Goal: Information Seeking & Learning: Compare options

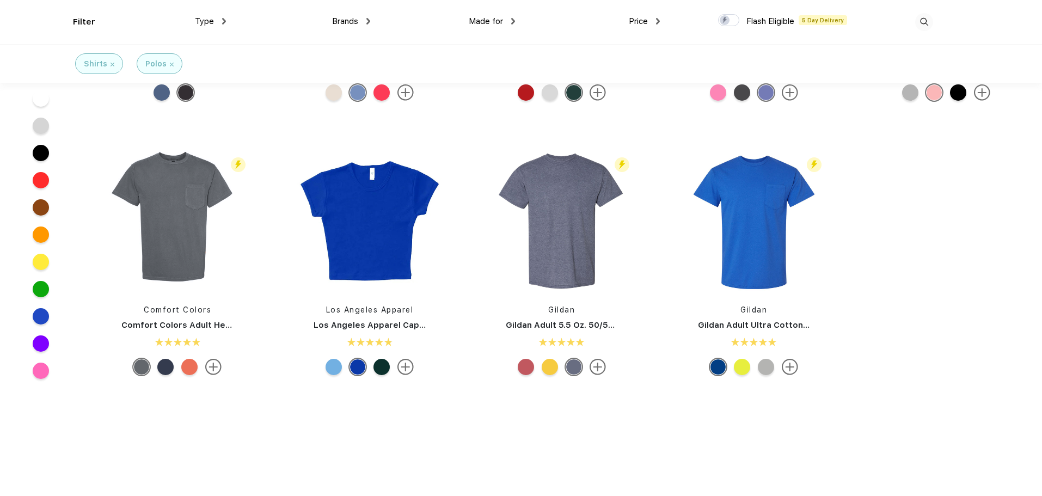
scroll to position [690, 0]
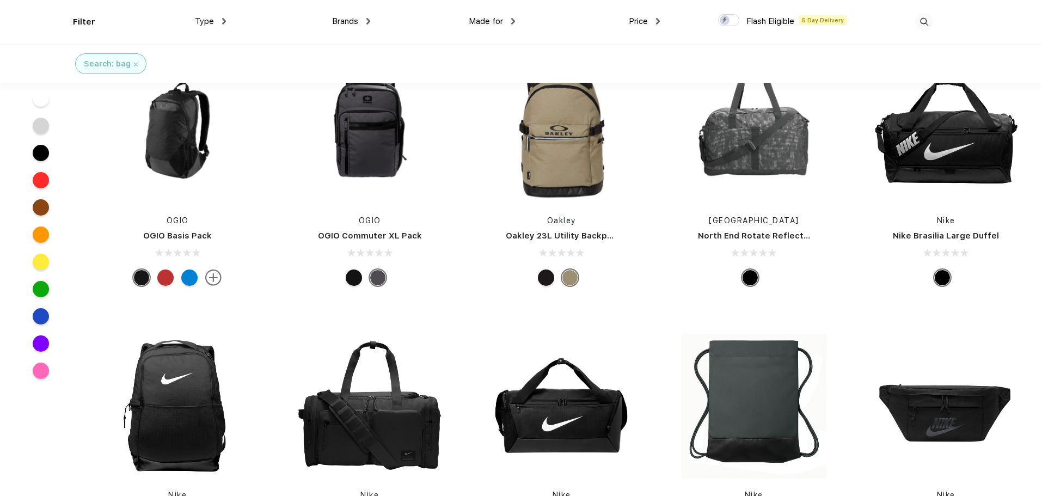
scroll to position [7622, 0]
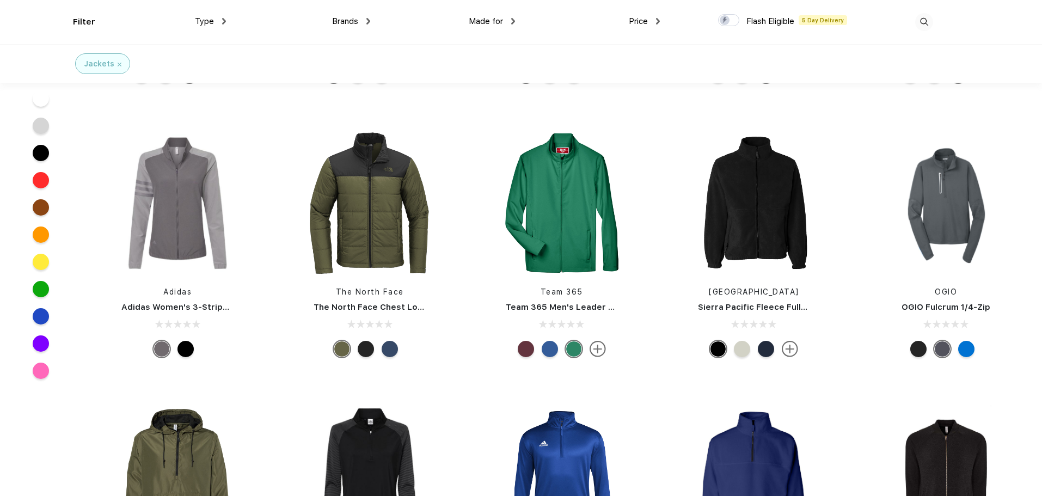
scroll to position [218, 0]
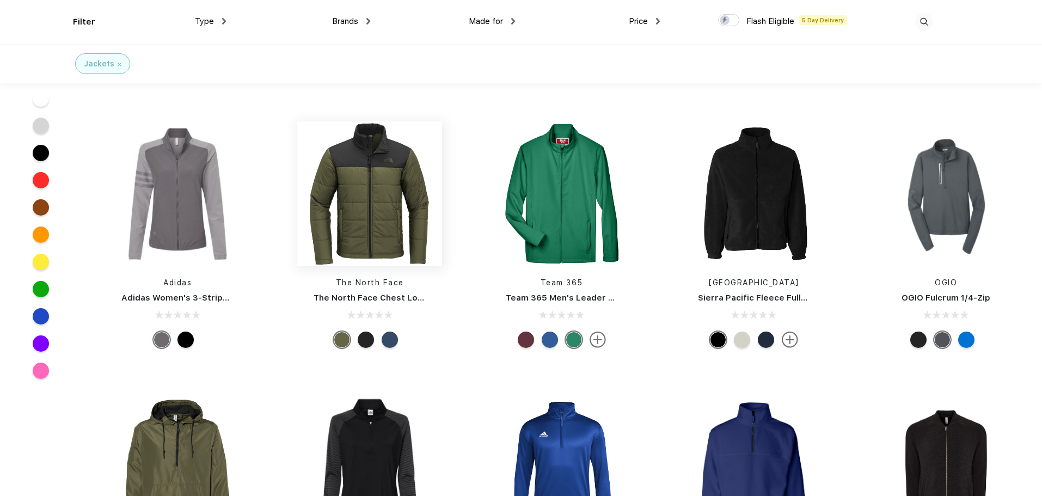
drag, startPoint x: 361, startPoint y: 214, endPoint x: 324, endPoint y: 207, distance: 37.7
click at [324, 207] on img at bounding box center [369, 193] width 145 height 145
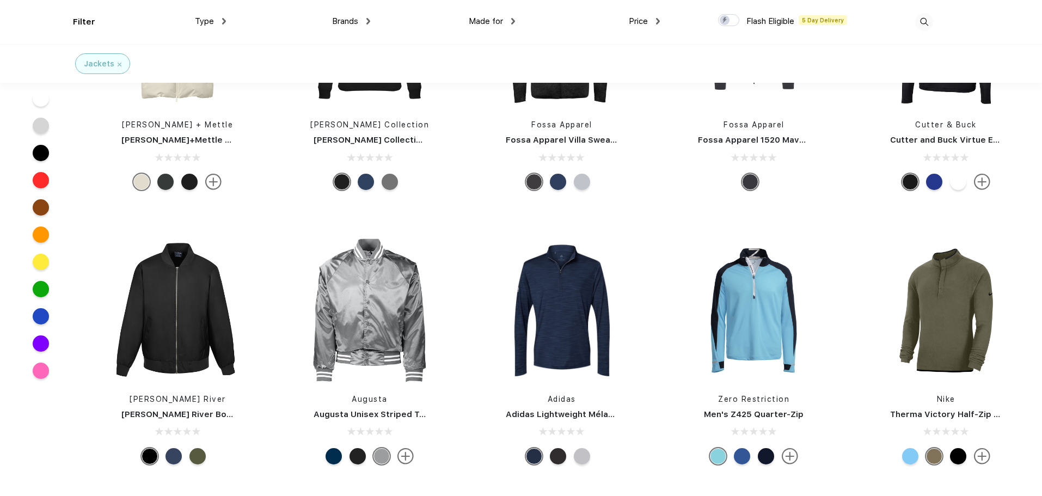
scroll to position [2287, 0]
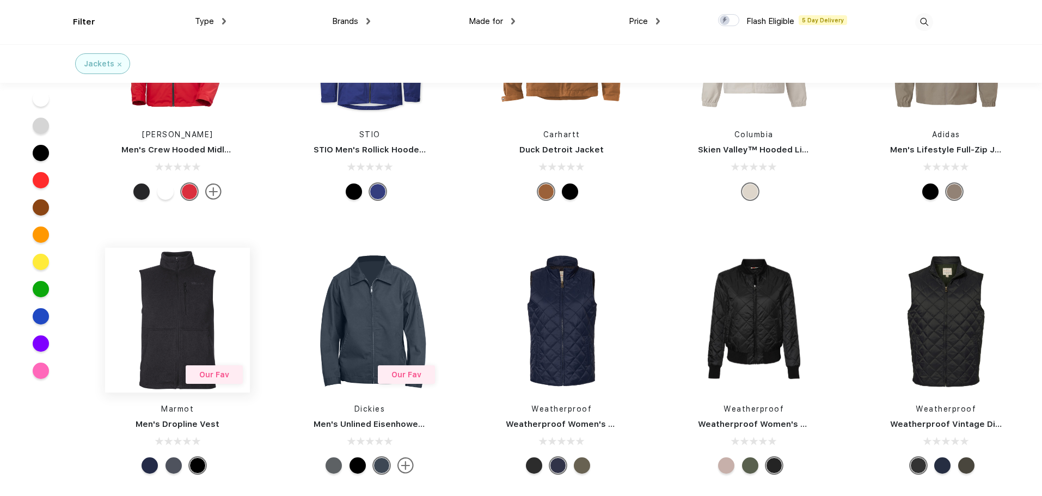
drag, startPoint x: 200, startPoint y: 284, endPoint x: 187, endPoint y: 377, distance: 94.1
drag, startPoint x: 187, startPoint y: 377, endPoint x: 185, endPoint y: 422, distance: 45.2
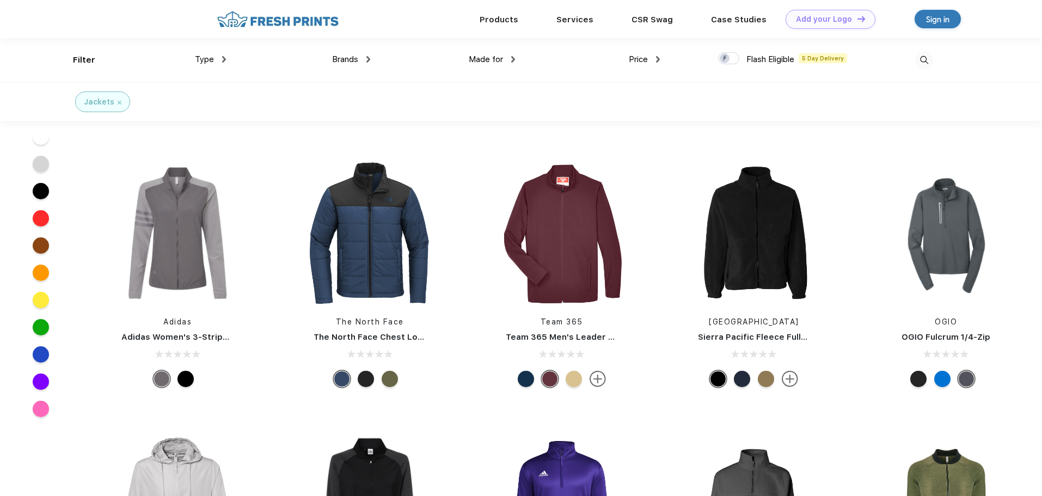
scroll to position [0, 0]
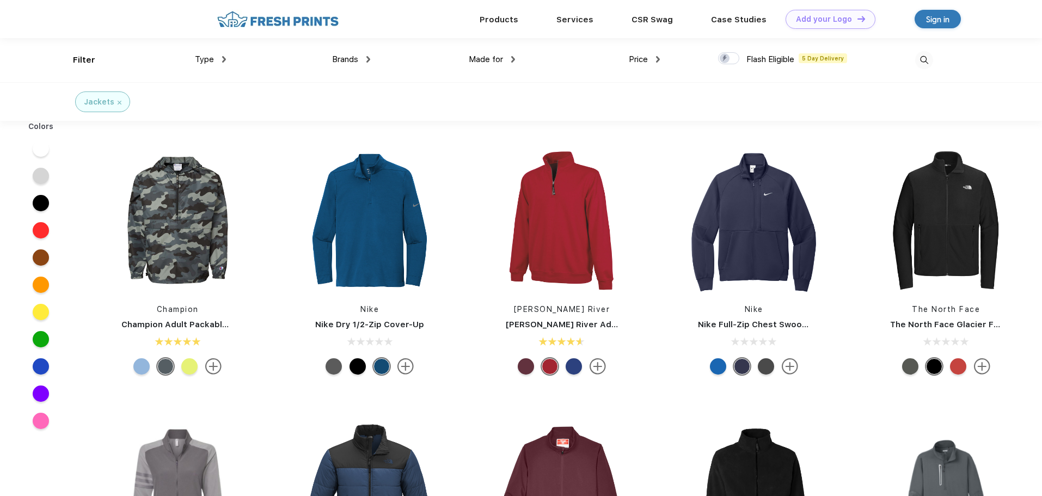
click at [200, 60] on span "Type" at bounding box center [204, 59] width 19 height 10
click at [222, 57] on div "Type" at bounding box center [210, 59] width 31 height 13
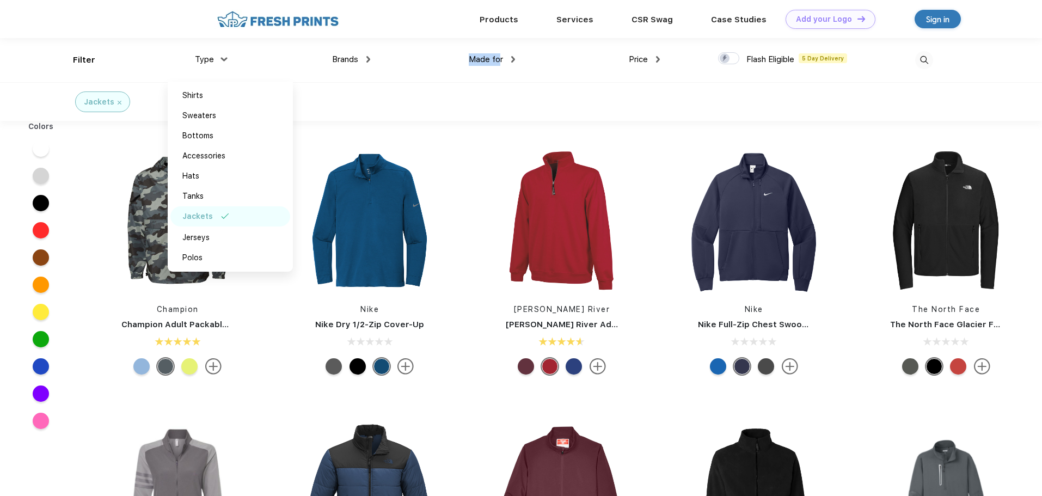
drag, startPoint x: 494, startPoint y: 64, endPoint x: 502, endPoint y: 64, distance: 7.6
click at [502, 64] on div "Made for Unisex Women Men Youth" at bounding box center [442, 60] width 145 height 44
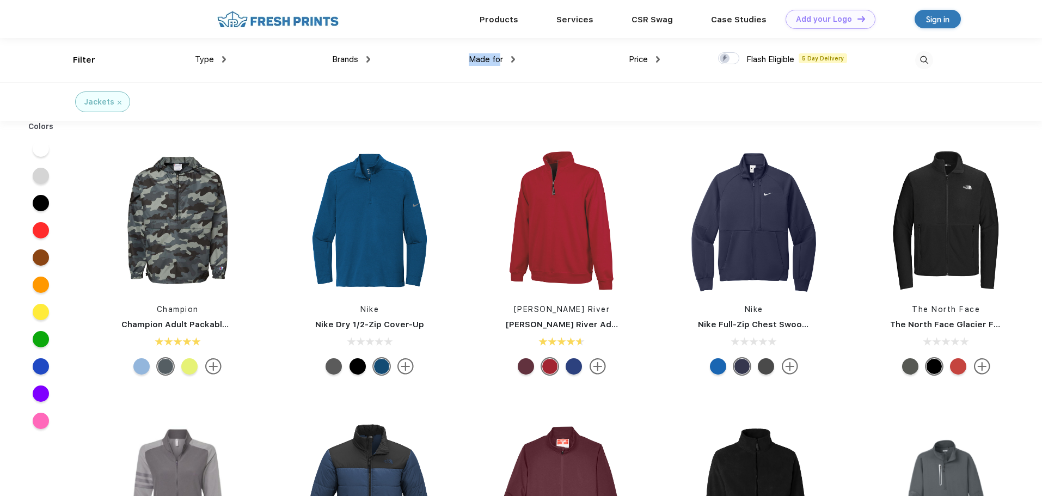
click at [502, 64] on div "Made for" at bounding box center [492, 59] width 46 height 13
click at [471, 138] on div "Men" at bounding box center [463, 135] width 15 height 11
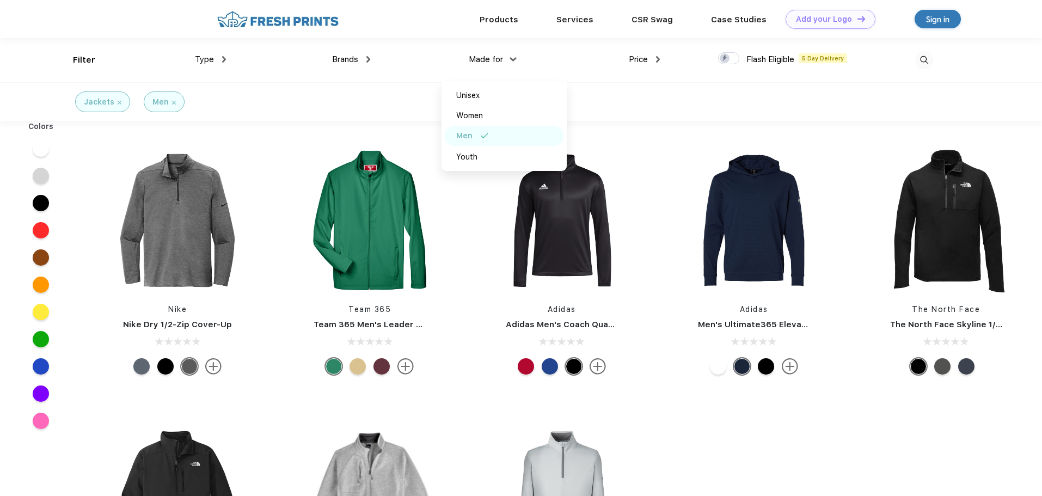
click at [363, 60] on div "Brands" at bounding box center [351, 59] width 38 height 13
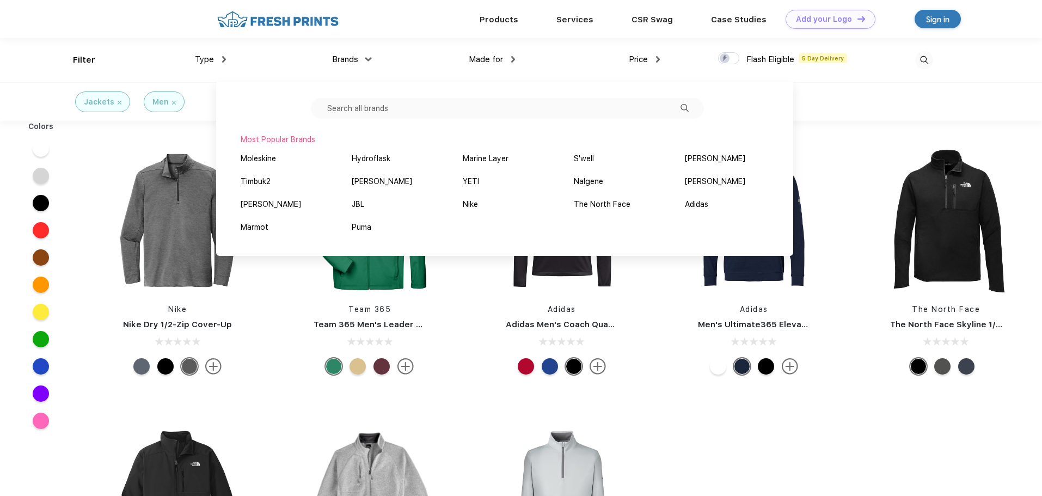
drag, startPoint x: 354, startPoint y: 182, endPoint x: 379, endPoint y: 119, distance: 68.1
click at [379, 119] on input "text" at bounding box center [507, 108] width 393 height 21
click at [590, 206] on div "The North Face" at bounding box center [602, 204] width 57 height 11
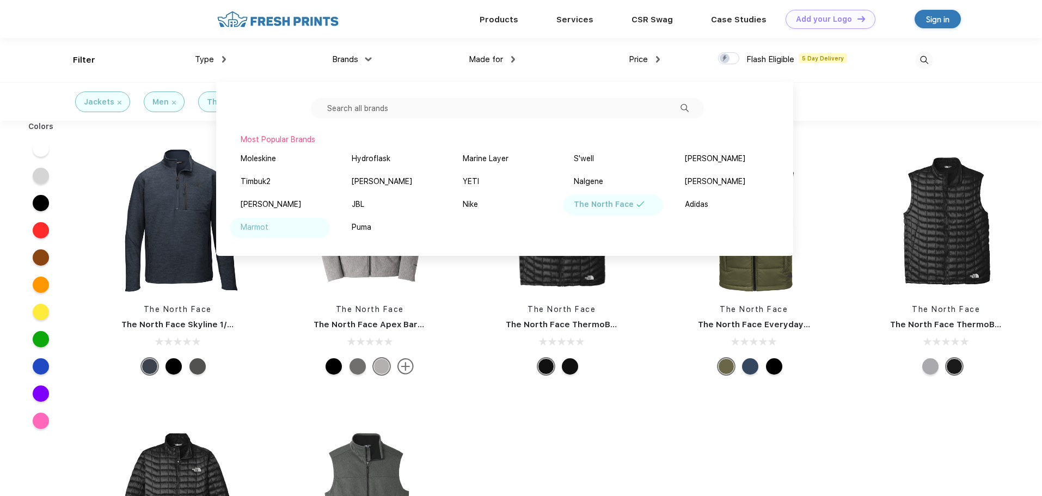
click at [246, 227] on div "Marmot" at bounding box center [255, 227] width 28 height 11
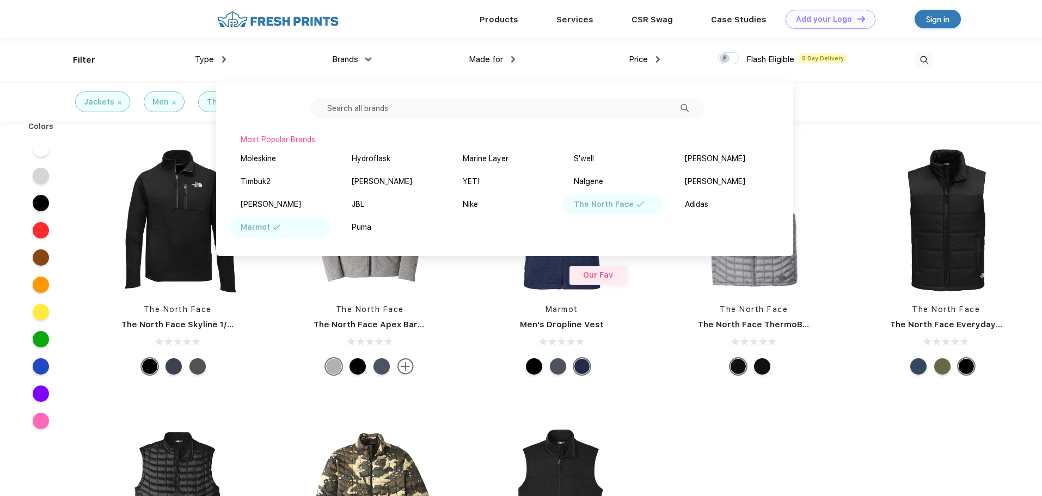
click at [732, 477] on div "The North Face The North Face Skyline 1/2-Zip Fleece The North Face The North F…" at bounding box center [562, 400] width 960 height 549
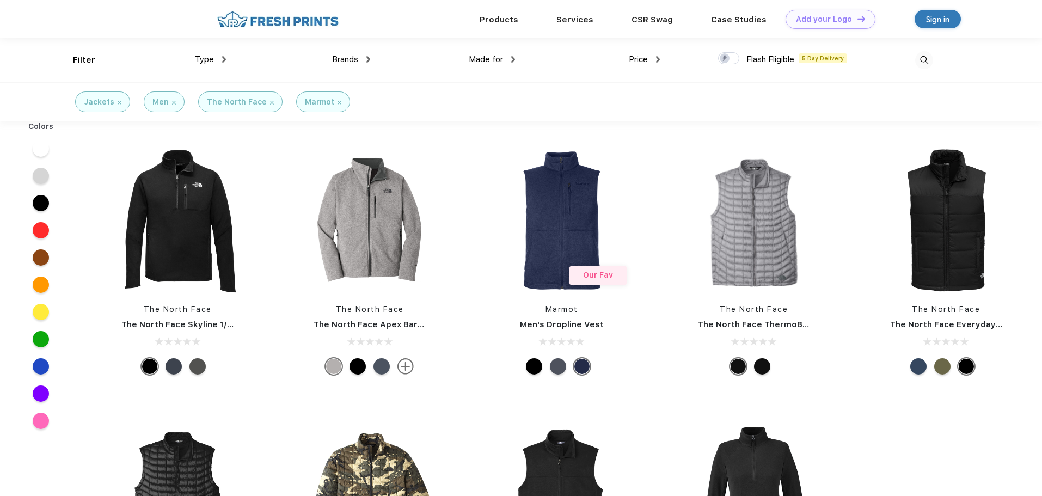
click at [270, 103] on img at bounding box center [272, 103] width 4 height 4
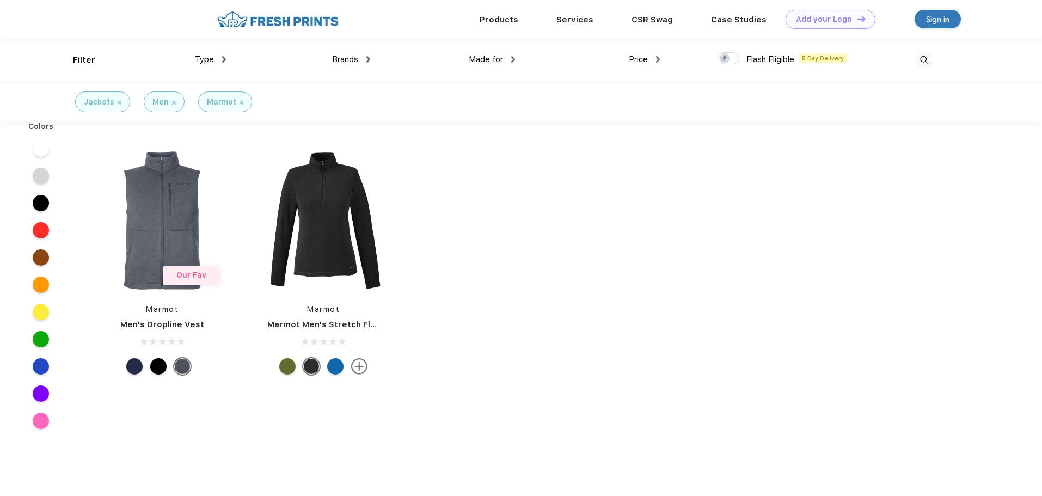
drag, startPoint x: 243, startPoint y: 103, endPoint x: 237, endPoint y: 103, distance: 6.0
click at [242, 103] on div "Marmot" at bounding box center [225, 101] width 54 height 21
click at [118, 103] on img at bounding box center [120, 103] width 4 height 4
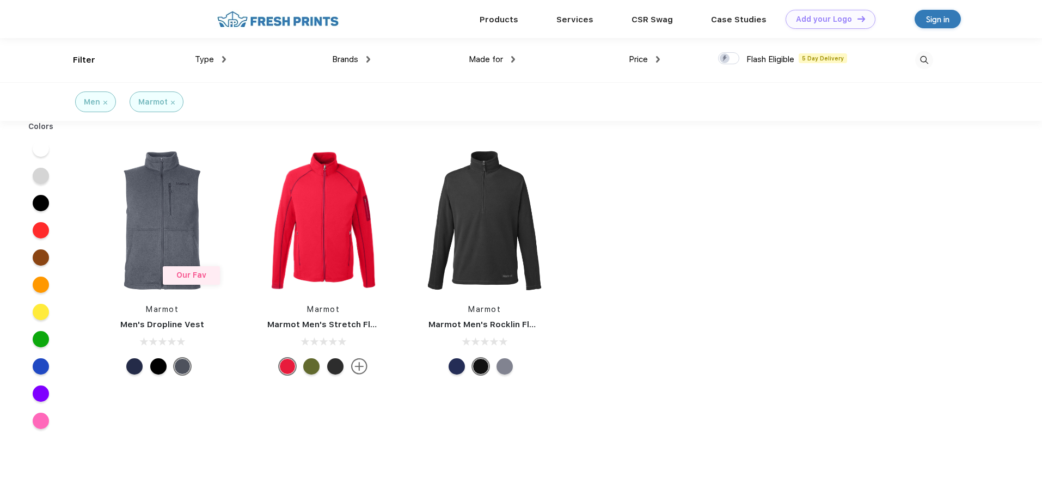
click at [172, 102] on img at bounding box center [173, 103] width 4 height 4
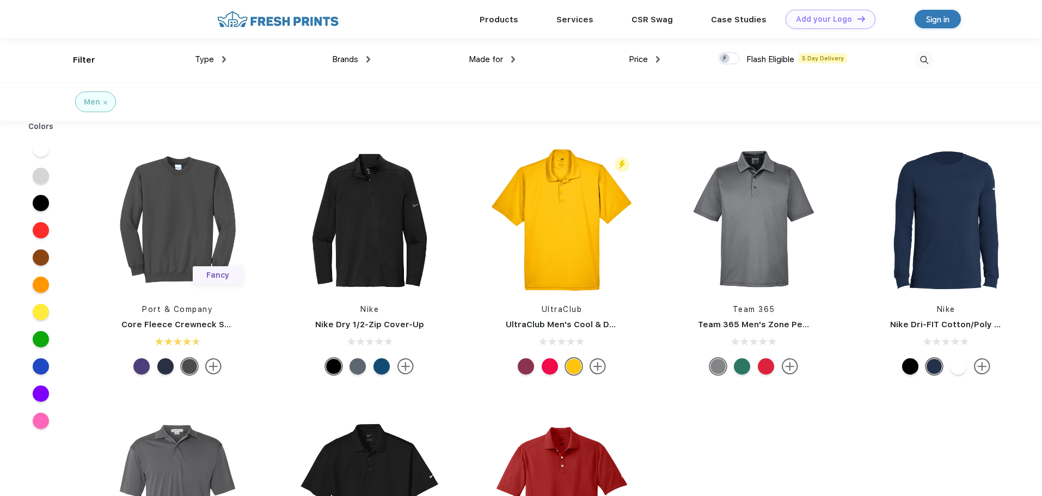
click at [208, 61] on span "Type" at bounding box center [204, 59] width 19 height 10
click at [213, 54] on span "Type" at bounding box center [204, 59] width 19 height 10
click at [218, 57] on div "Type" at bounding box center [210, 59] width 31 height 13
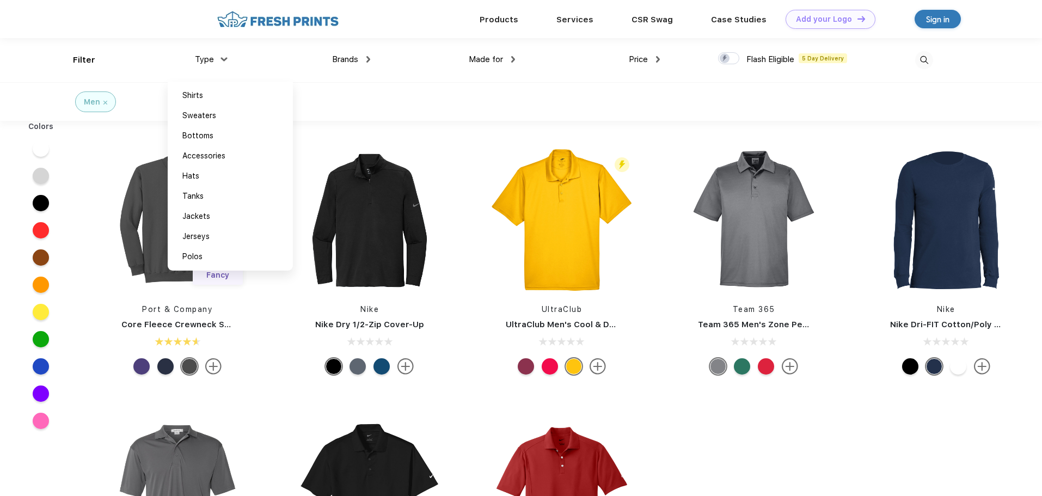
click at [278, 29] on div "Products Services Printing Fulfillment CSR Swag BIPOC-Owned Brands Women-Owned …" at bounding box center [545, 19] width 740 height 38
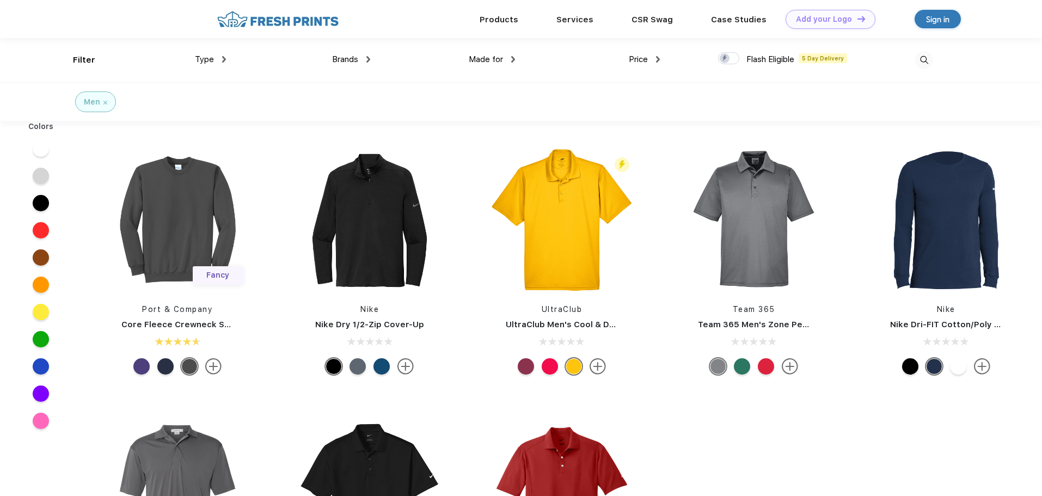
click at [276, 21] on img at bounding box center [278, 19] width 128 height 19
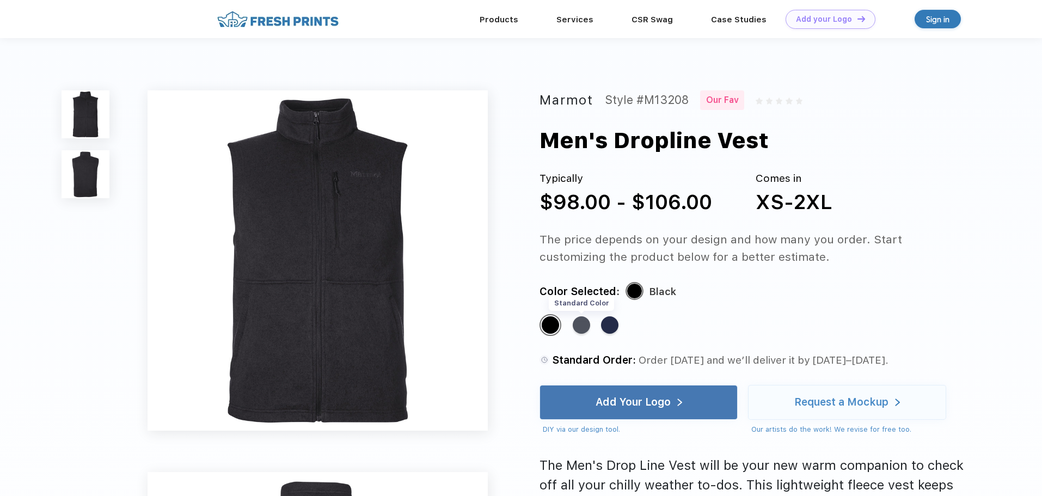
click at [581, 323] on div "Standard Color" at bounding box center [581, 324] width 17 height 17
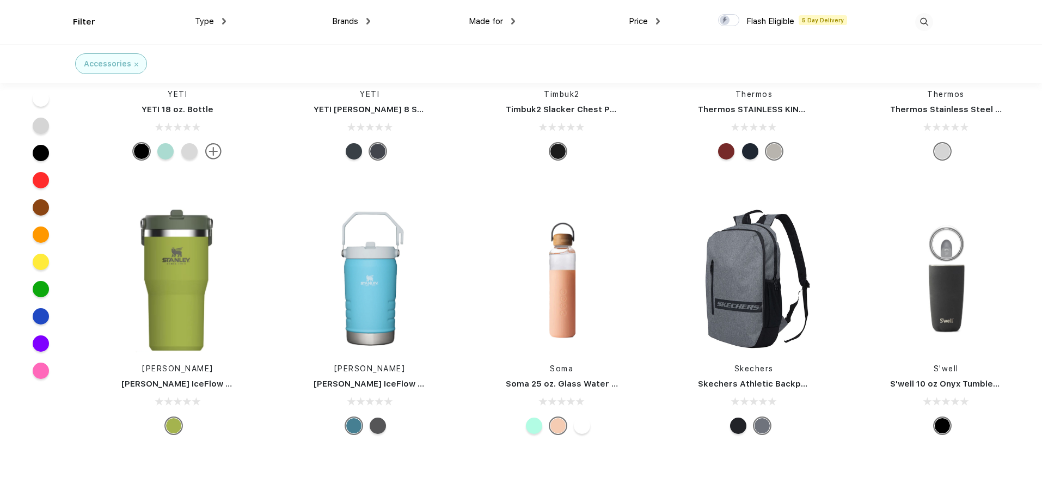
scroll to position [3158, 0]
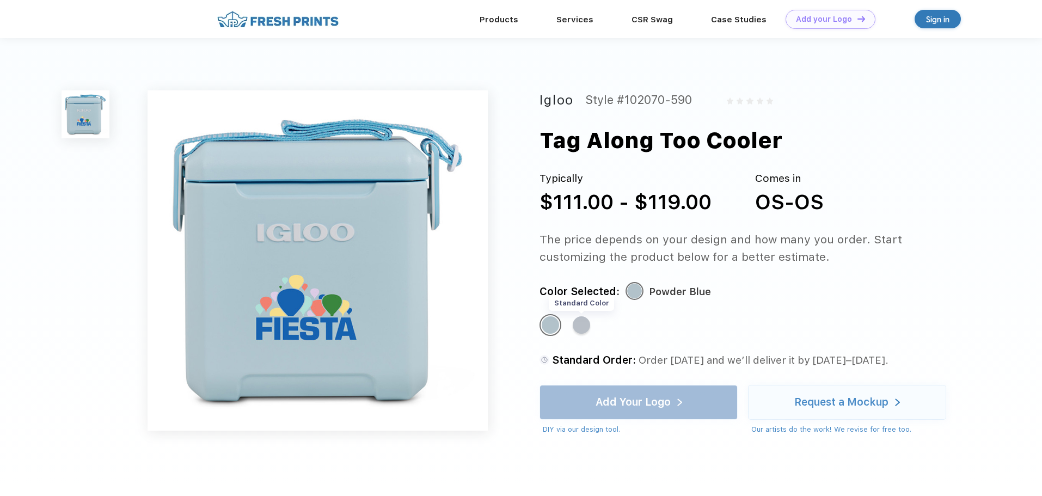
click at [584, 324] on div "Standard Color" at bounding box center [581, 324] width 17 height 17
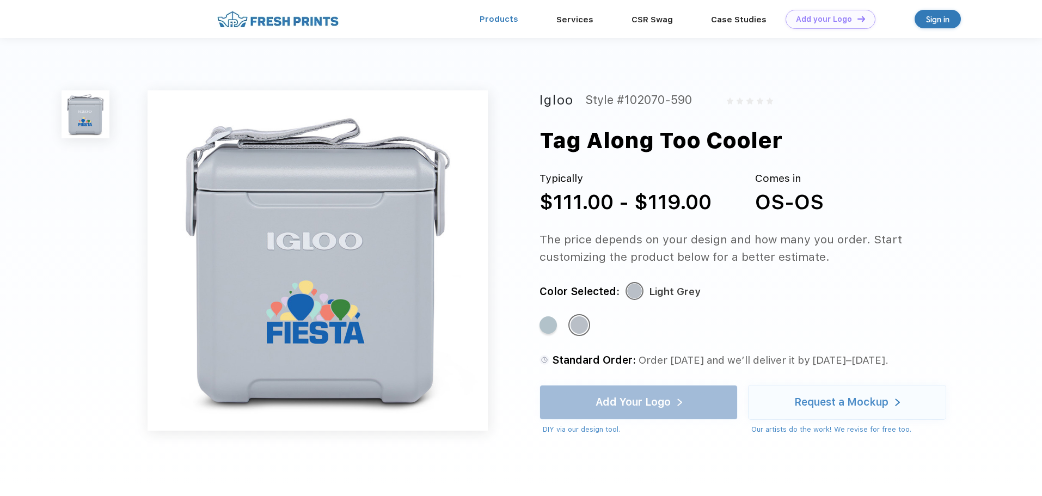
click at [516, 17] on link "Products" at bounding box center [499, 19] width 39 height 10
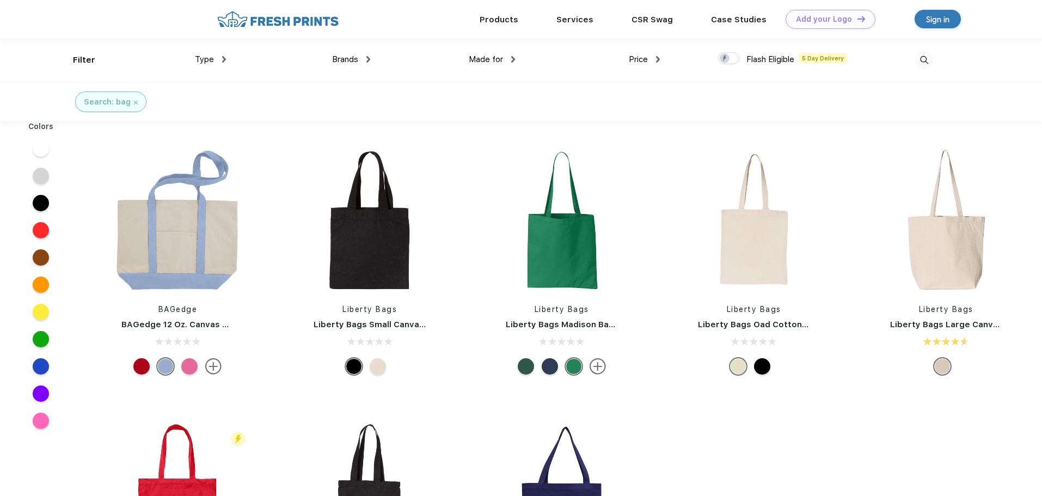
scroll to position [1, 0]
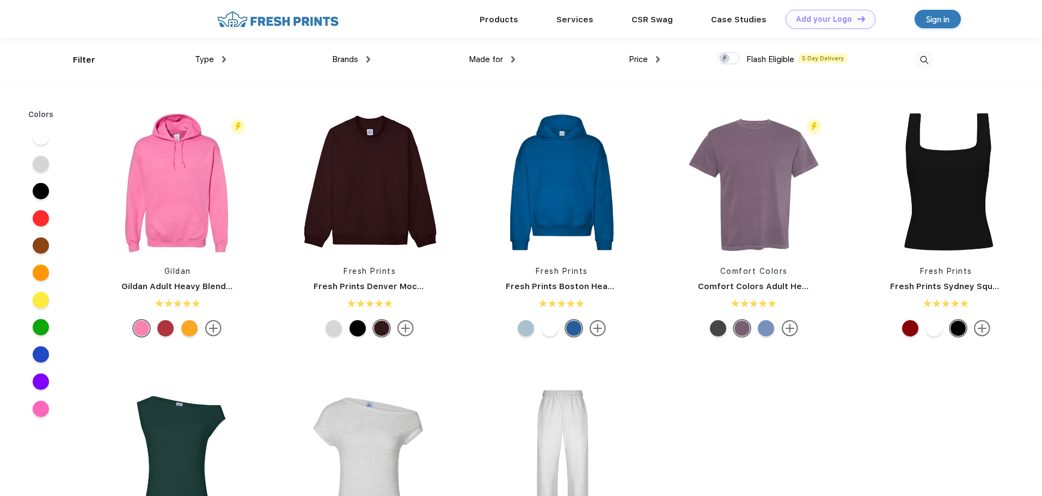
scroll to position [1, 0]
click at [216, 55] on div "Type" at bounding box center [210, 59] width 31 height 13
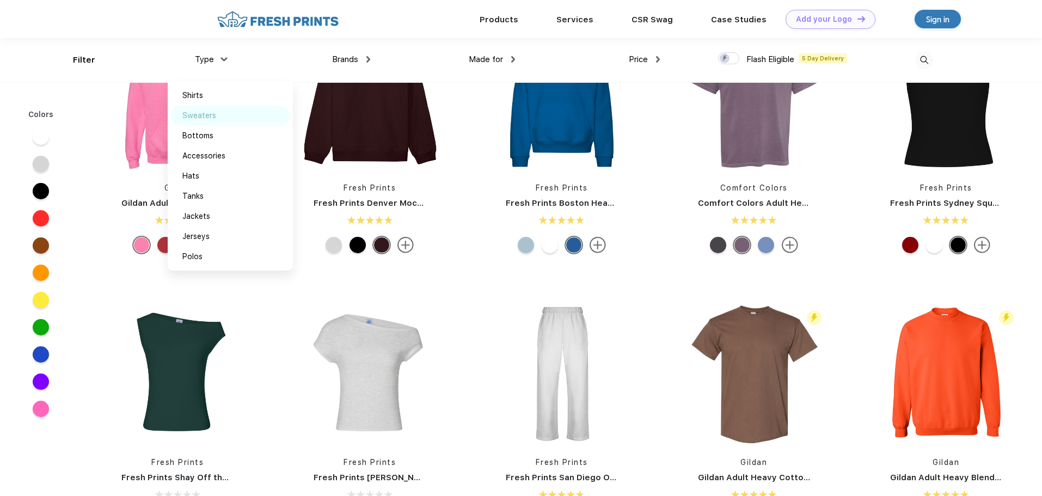
scroll to position [0, 0]
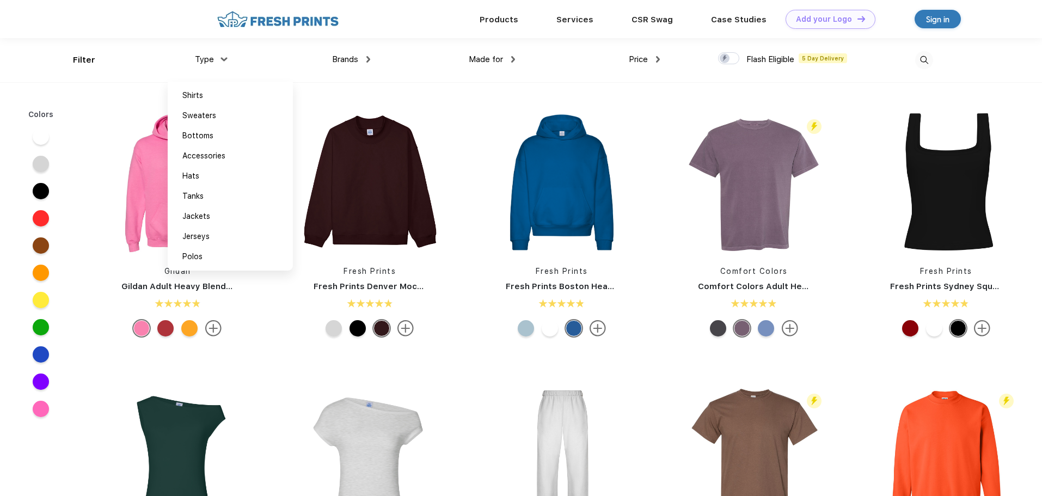
click at [927, 55] on img at bounding box center [924, 60] width 18 height 18
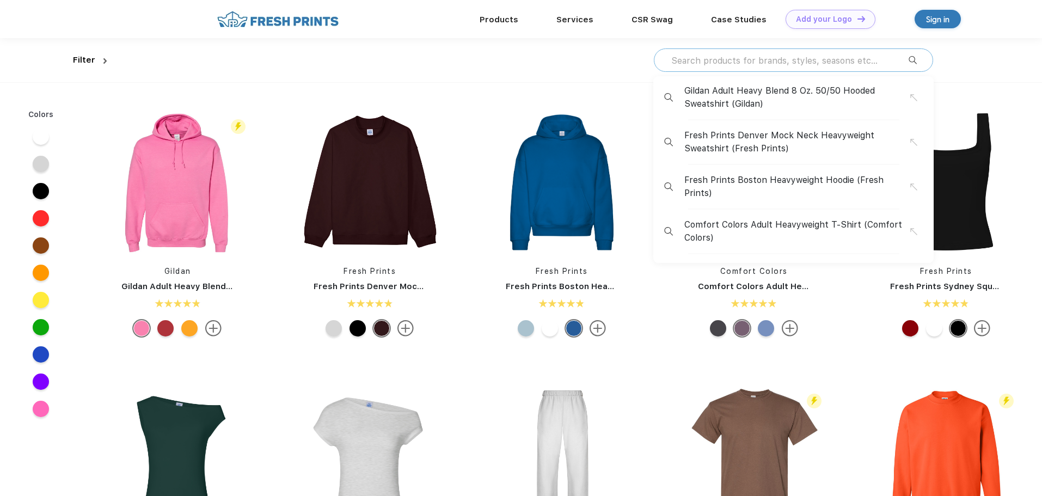
click at [805, 63] on input "text" at bounding box center [789, 60] width 238 height 12
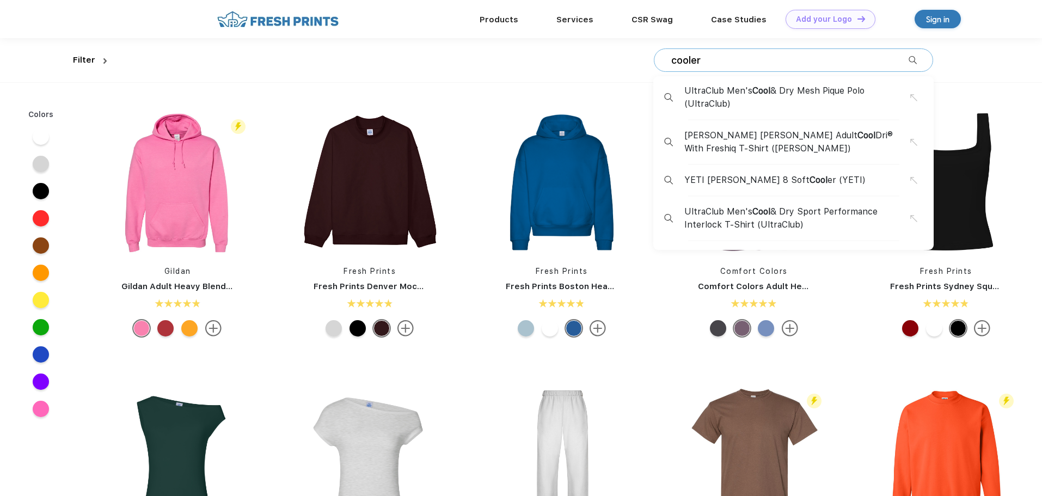
type input "cooler"
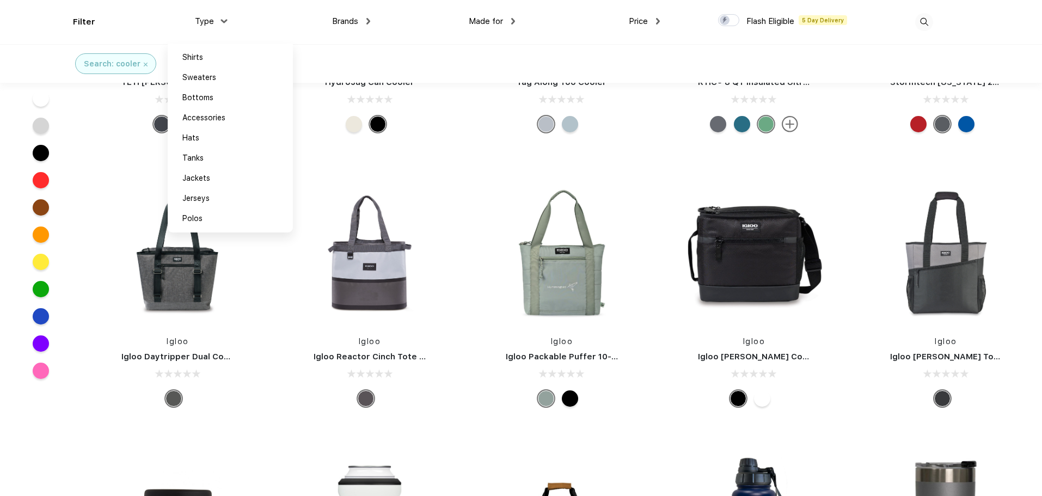
scroll to position [163, 0]
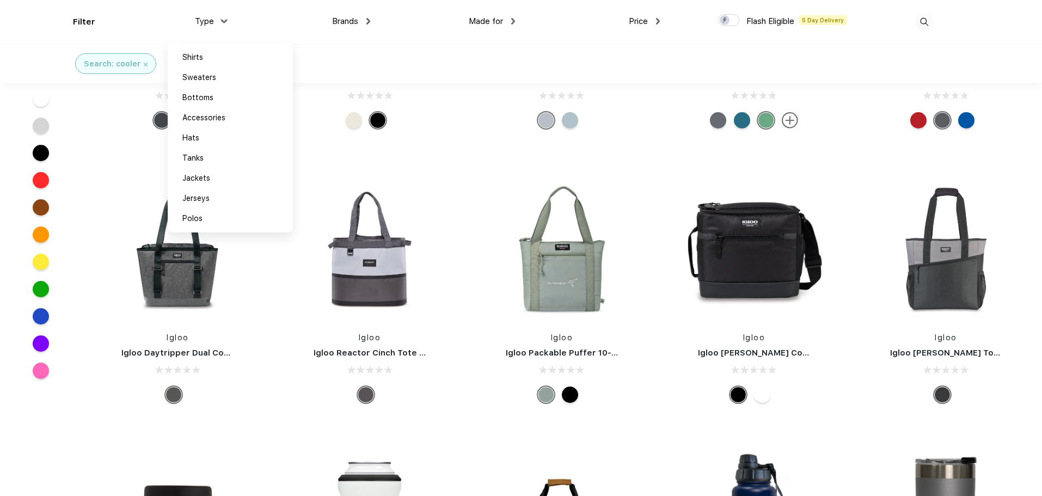
click at [223, 23] on div "Type" at bounding box center [210, 21] width 31 height 13
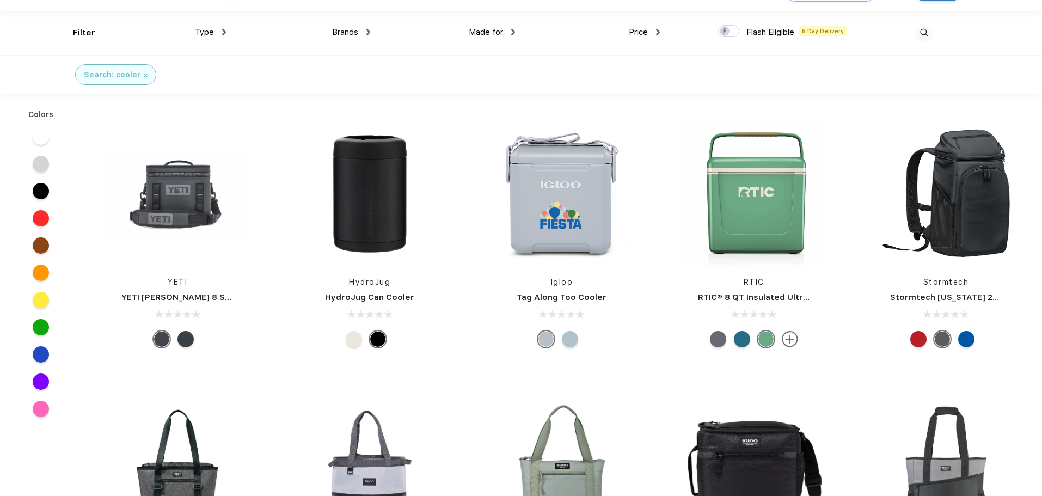
scroll to position [0, 0]
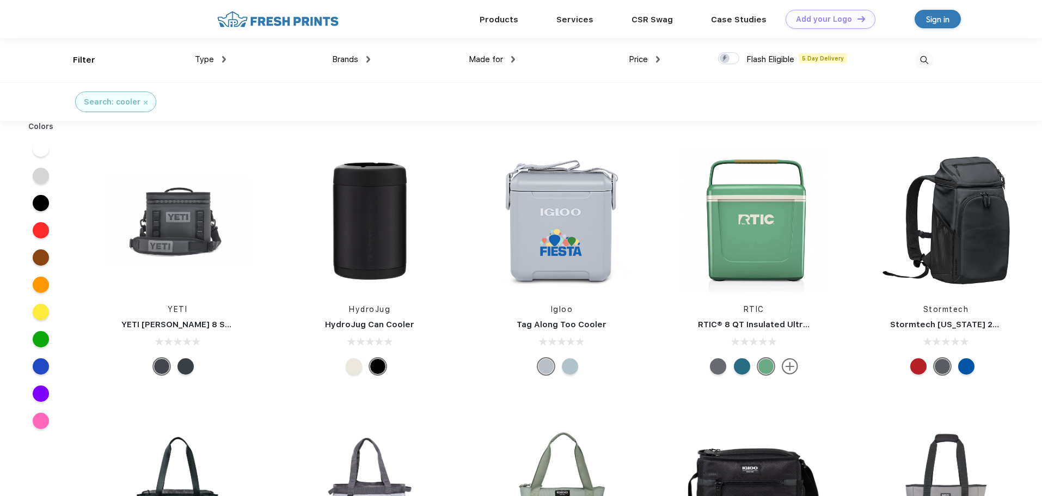
drag, startPoint x: 760, startPoint y: 217, endPoint x: 730, endPoint y: 323, distance: 110.3
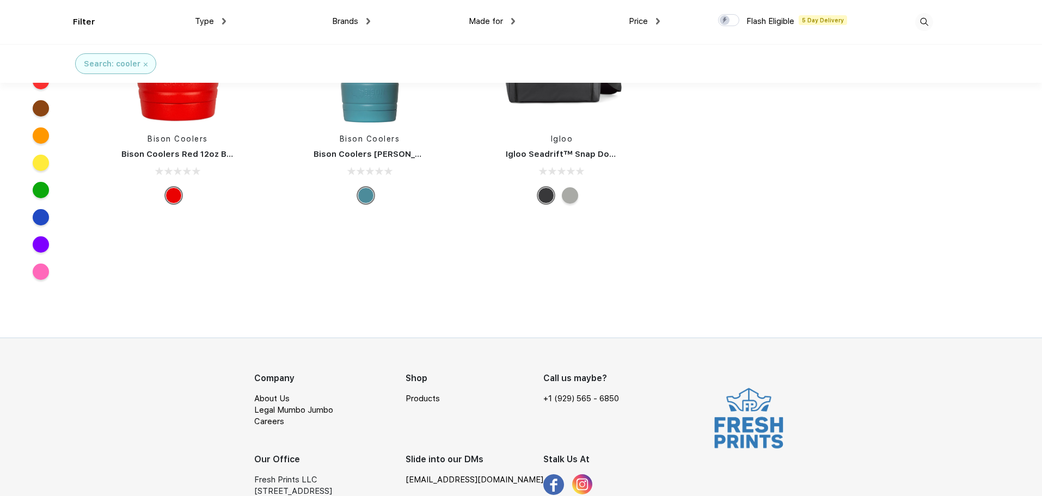
scroll to position [964, 0]
